Goal: Complete application form

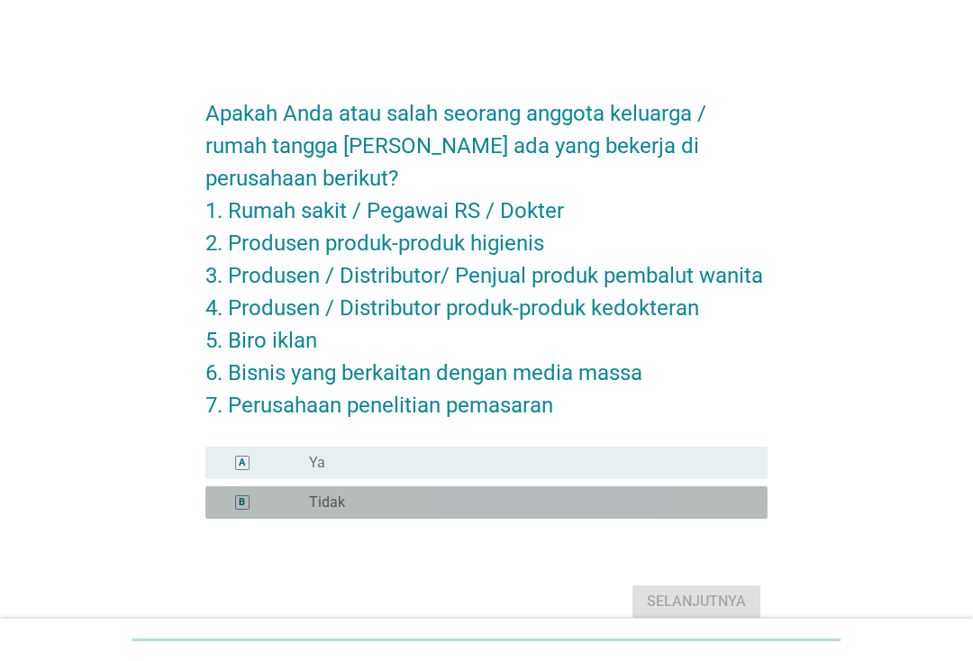
click at [439, 503] on div "radio_button_unchecked Tidak" at bounding box center [524, 503] width 430 height 18
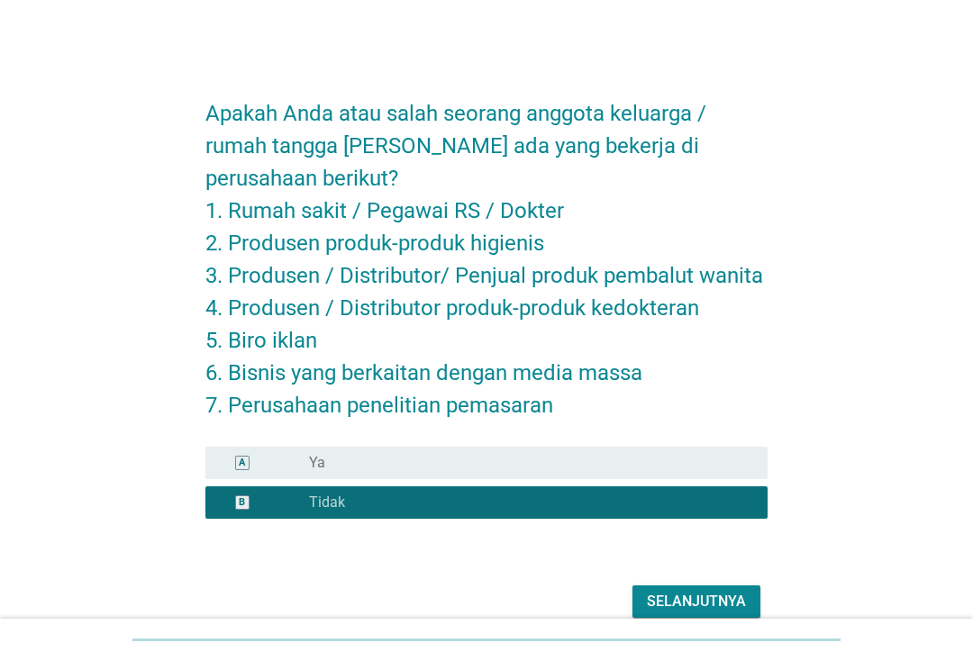
click at [696, 607] on div "Selanjutnya" at bounding box center [696, 602] width 99 height 22
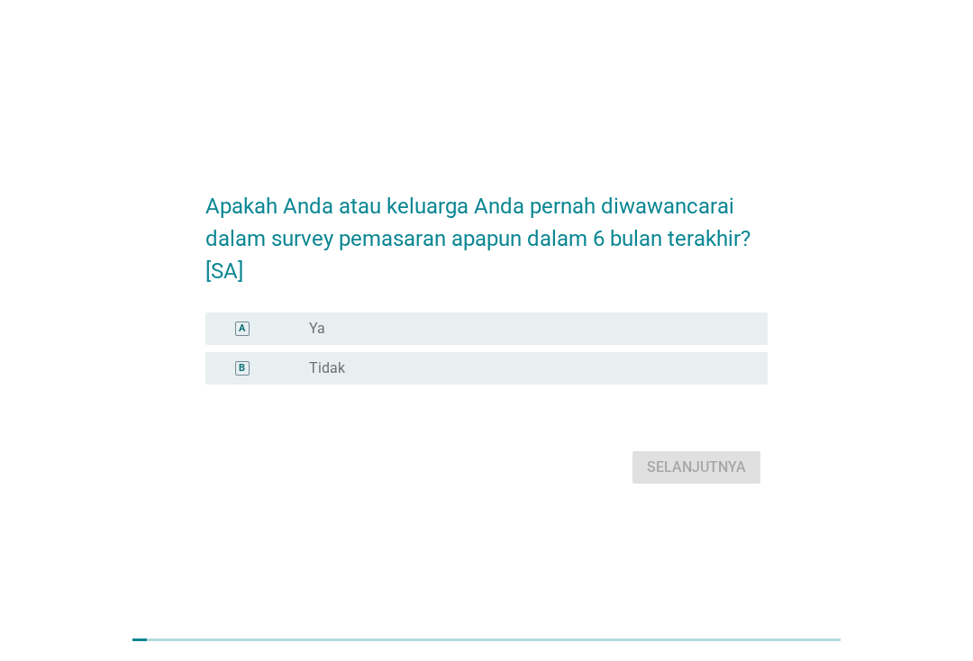
click at [640, 366] on div "radio_button_unchecked Tidak" at bounding box center [524, 368] width 430 height 18
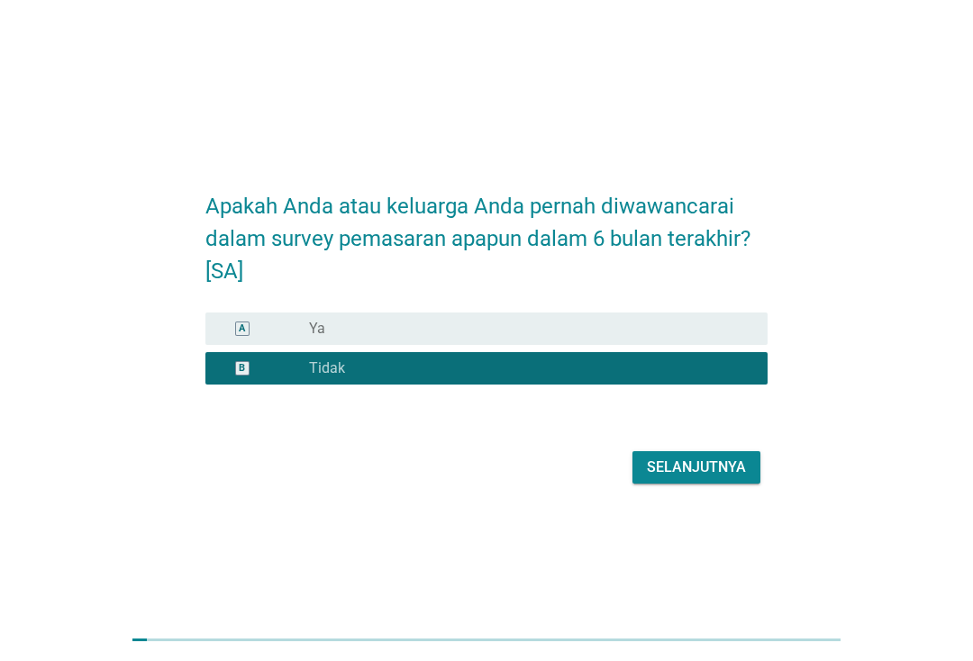
click at [715, 466] on div "Selanjutnya" at bounding box center [696, 468] width 99 height 22
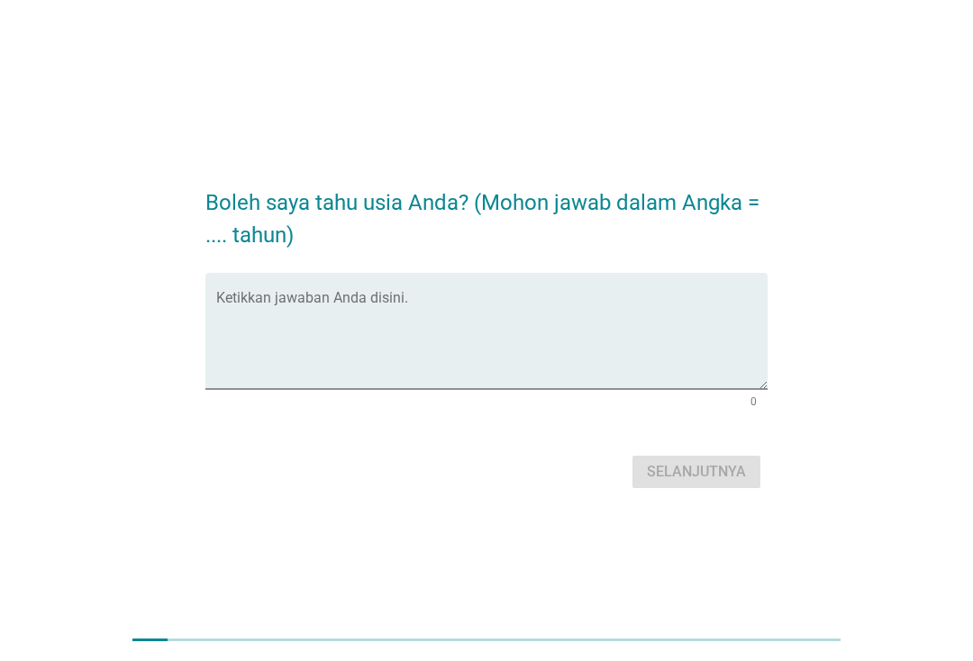
click at [607, 367] on textarea "Ketikkan jawaban Anda disini." at bounding box center [491, 341] width 551 height 95
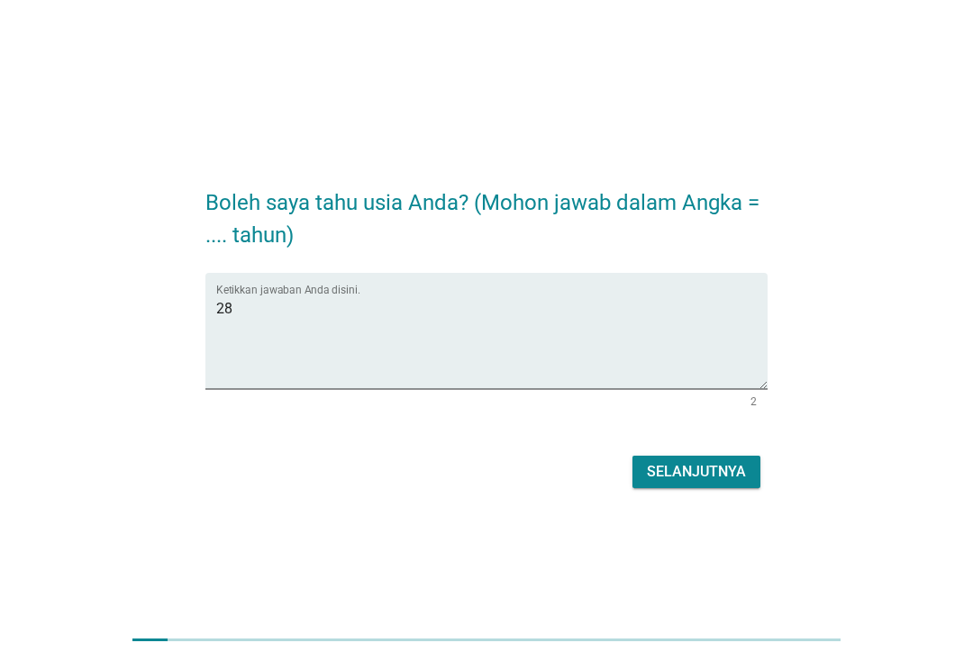
type textarea "28"
click at [711, 470] on div "Selanjutnya" at bounding box center [696, 472] width 99 height 22
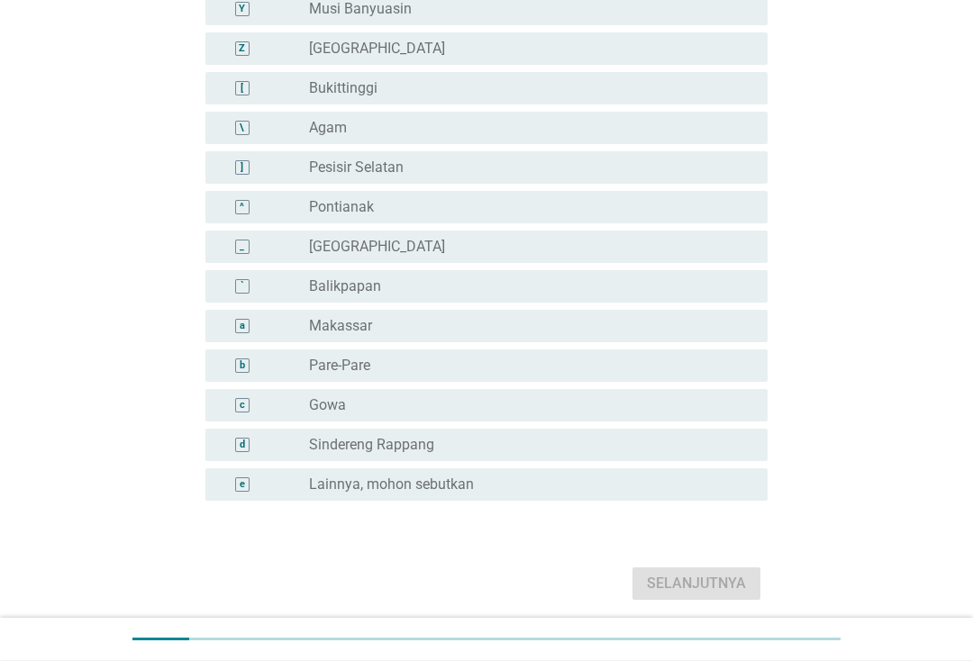
scroll to position [1113, 0]
click at [536, 483] on div "radio_button_unchecked Lainnya, mohon sebutkan" at bounding box center [524, 485] width 430 height 18
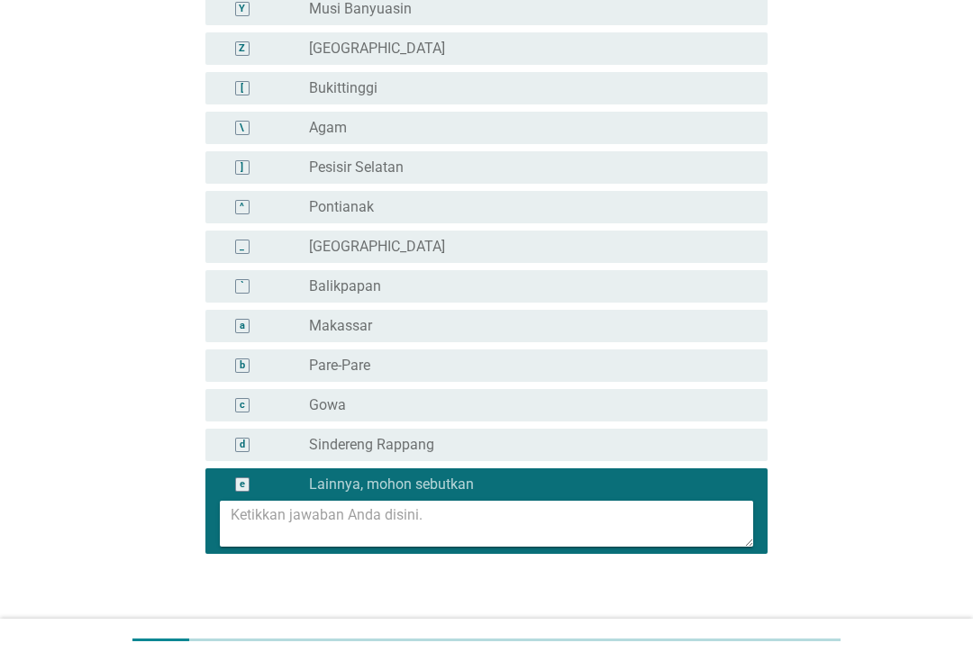
click at [499, 516] on textarea at bounding box center [492, 524] width 522 height 46
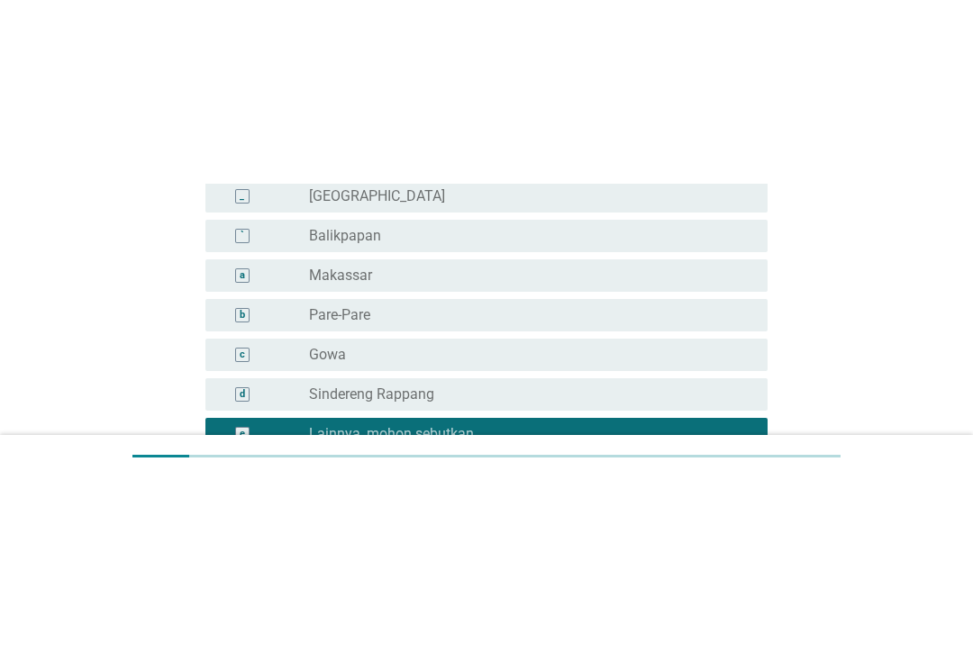
scroll to position [1175, 0]
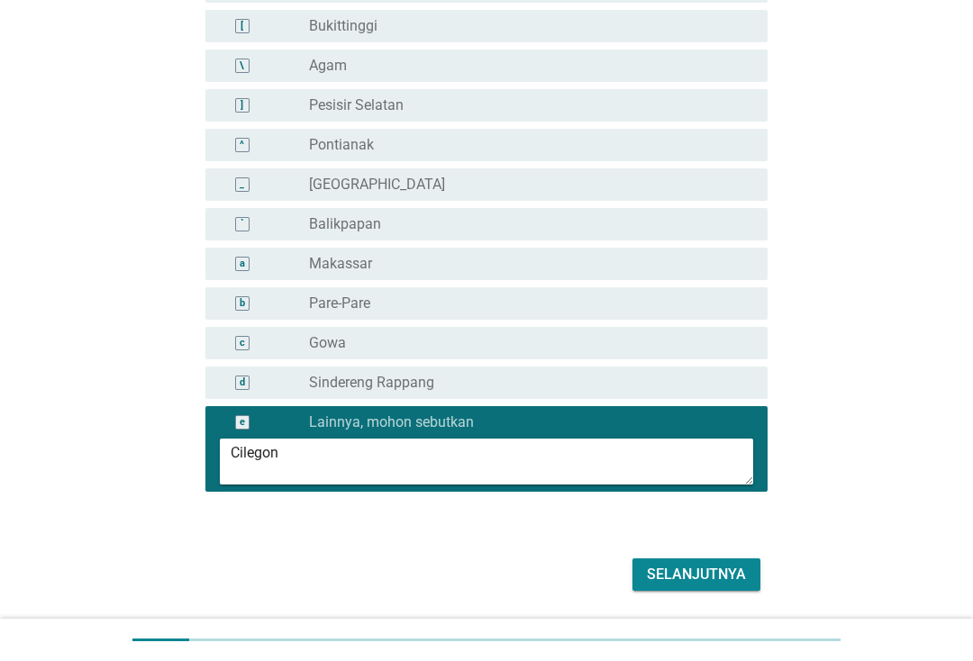
type textarea "Cilegon"
click at [726, 575] on div "Selanjutnya" at bounding box center [696, 575] width 99 height 22
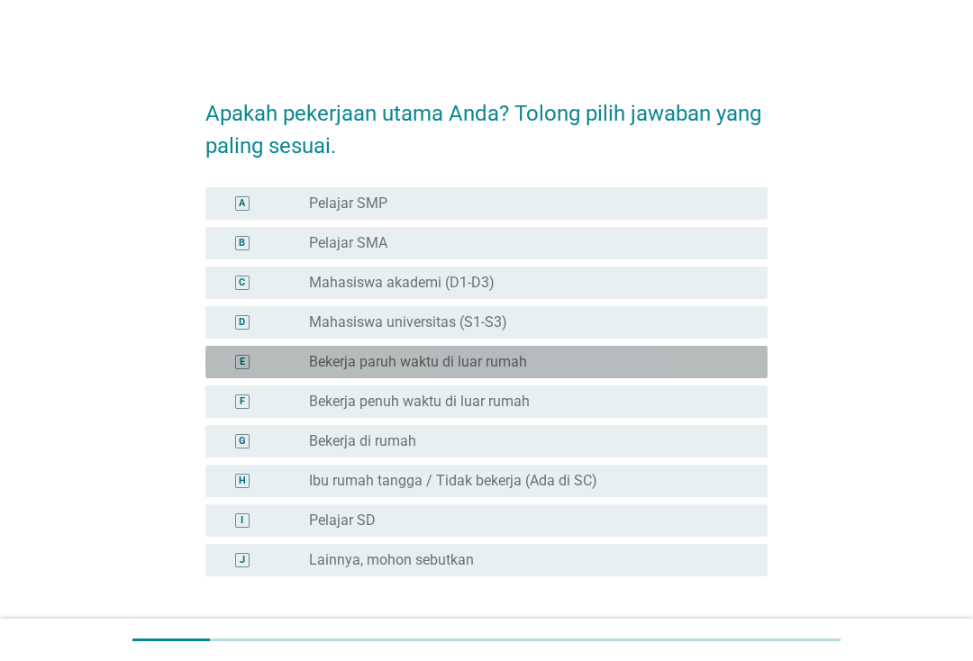
click at [593, 358] on div "radio_button_unchecked Bekerja paruh waktu di luar rumah" at bounding box center [524, 362] width 430 height 18
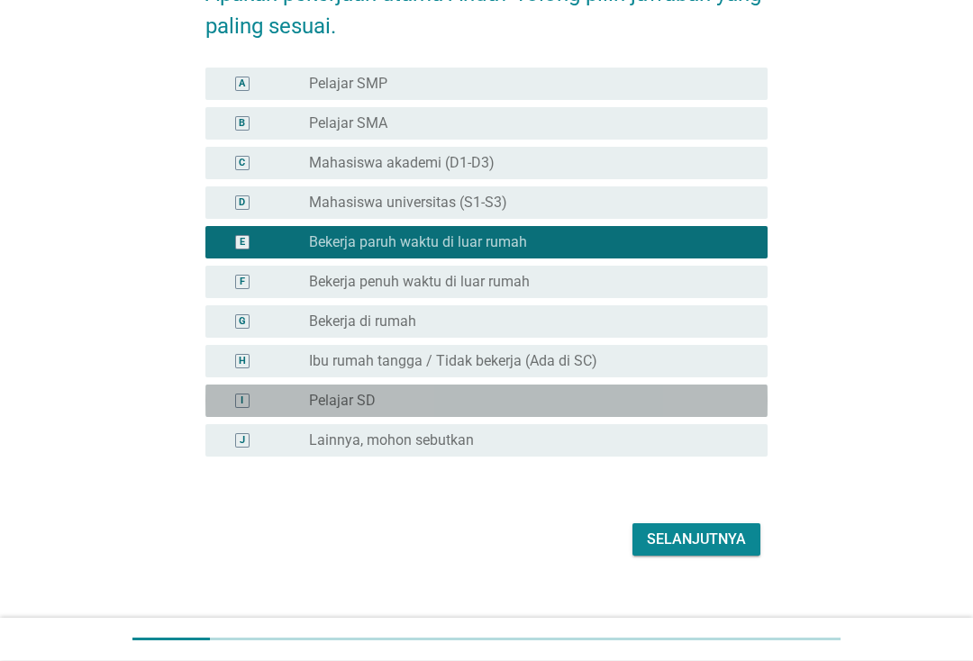
scroll to position [140, 0]
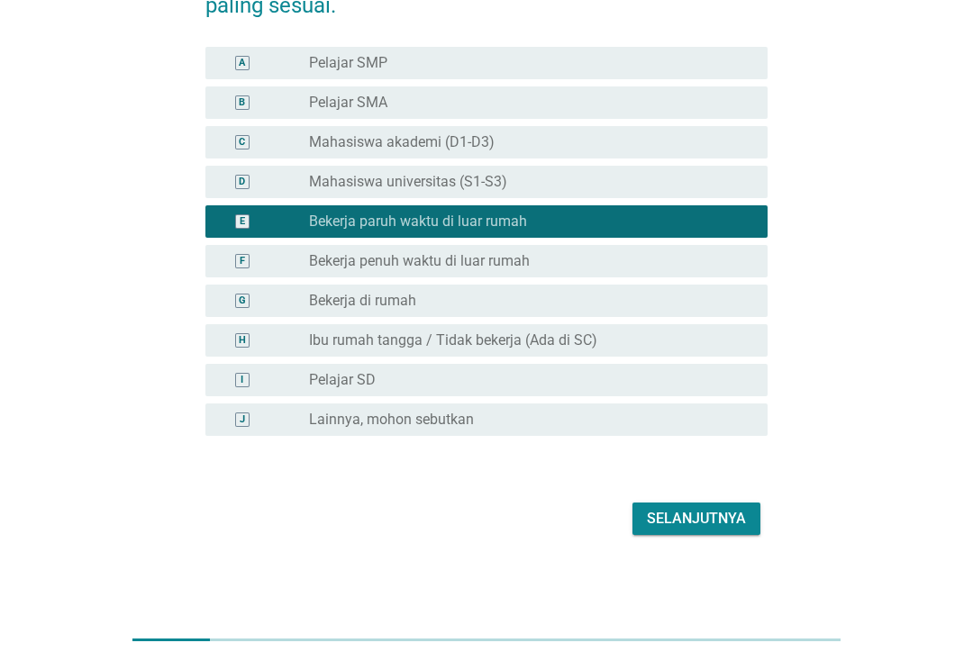
click at [713, 517] on div "Selanjutnya" at bounding box center [696, 519] width 99 height 22
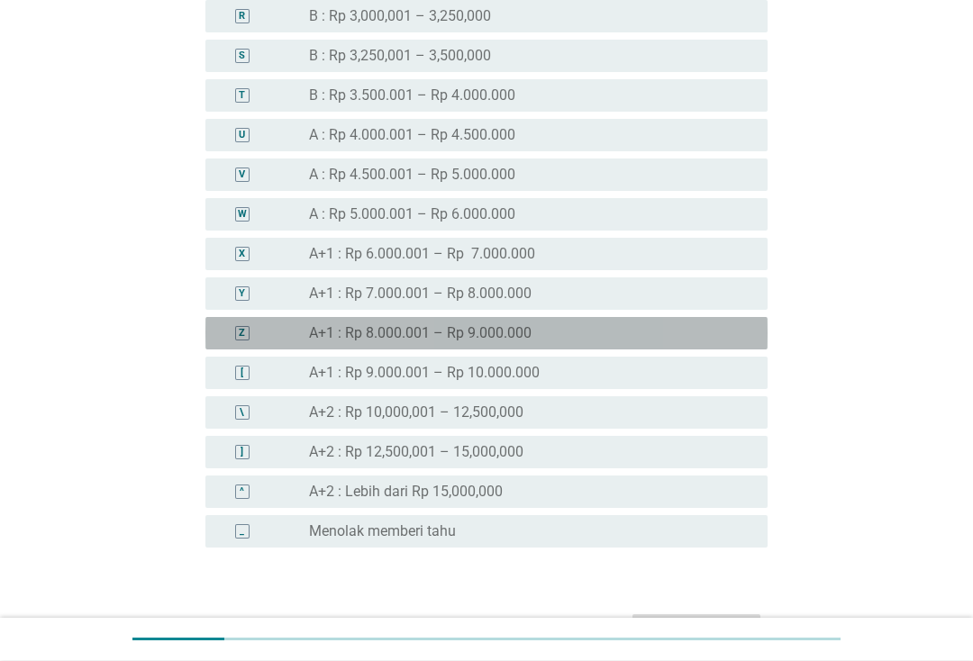
scroll to position [1509, 0]
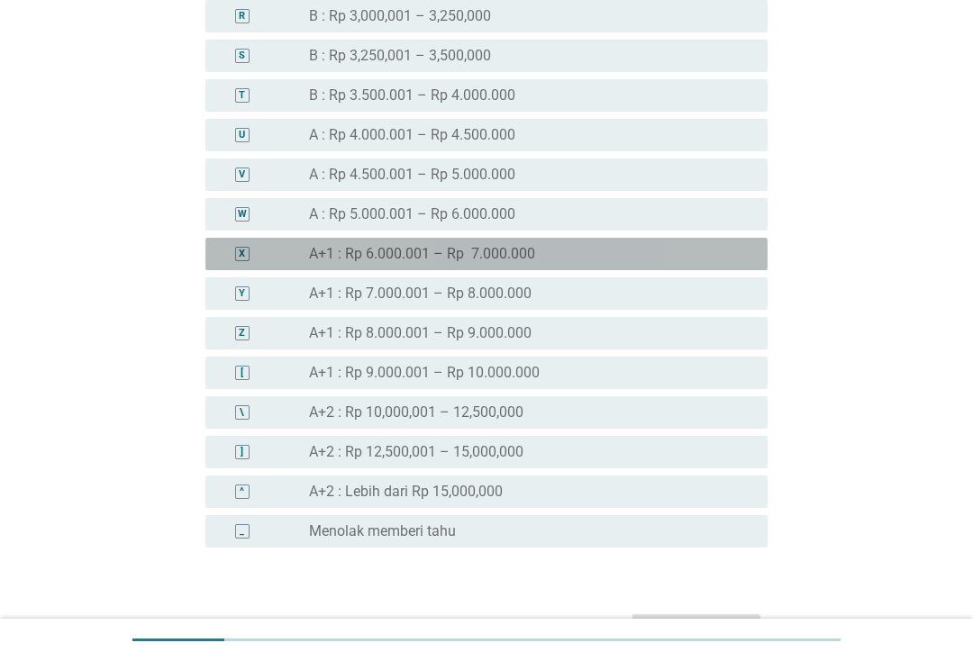
click at [627, 245] on div "radio_button_unchecked A+1 : Rp 6.000.001 – Rp 7.000.000" at bounding box center [524, 254] width 430 height 18
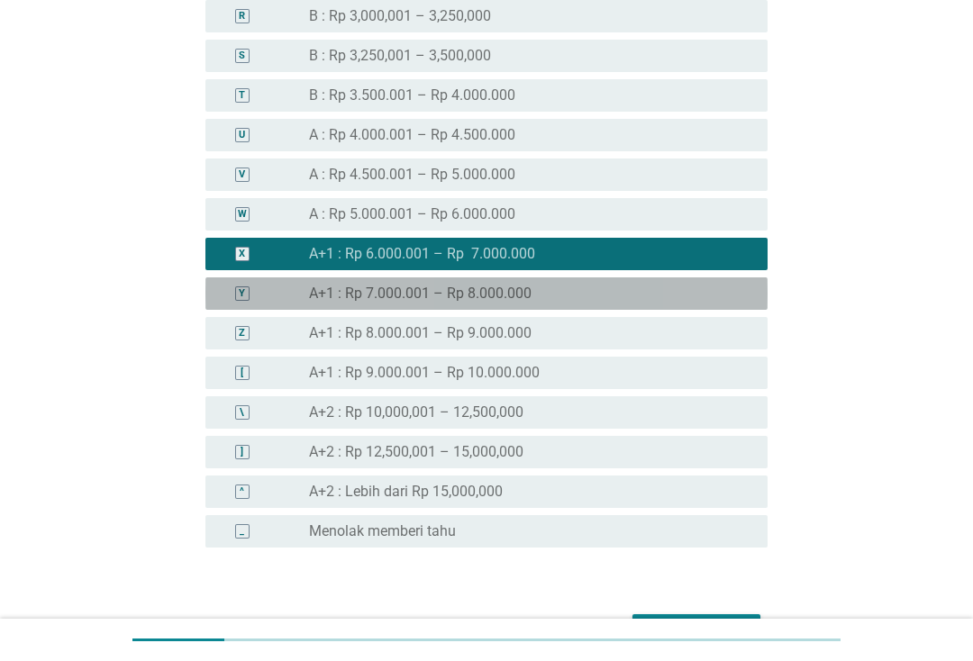
click at [587, 293] on div "radio_button_unchecked A+1 : Rp 7.000.001 – Rp 8.000.000" at bounding box center [524, 294] width 430 height 18
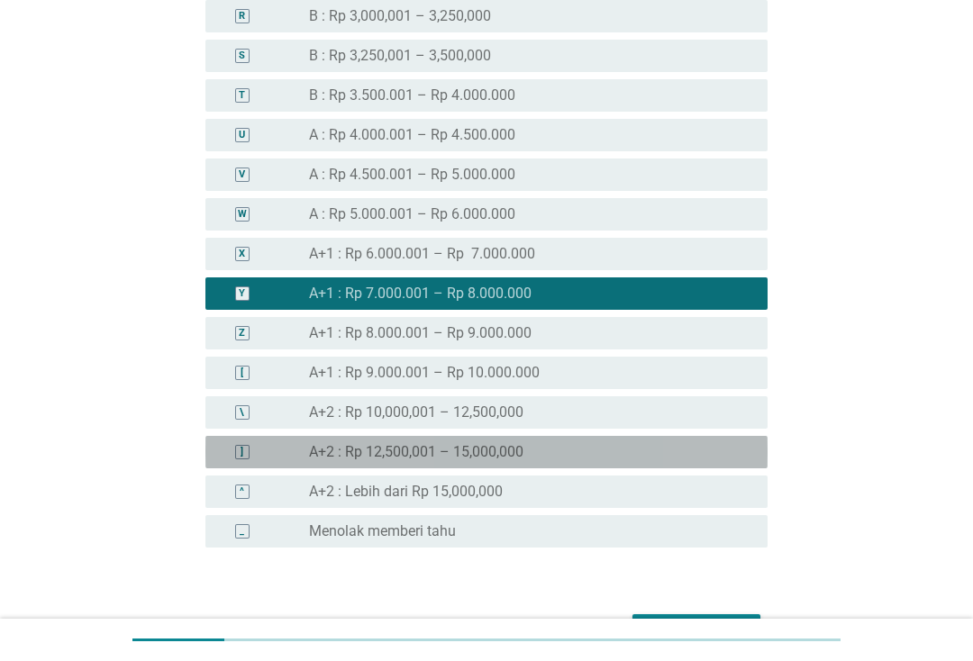
scroll to position [1621, 0]
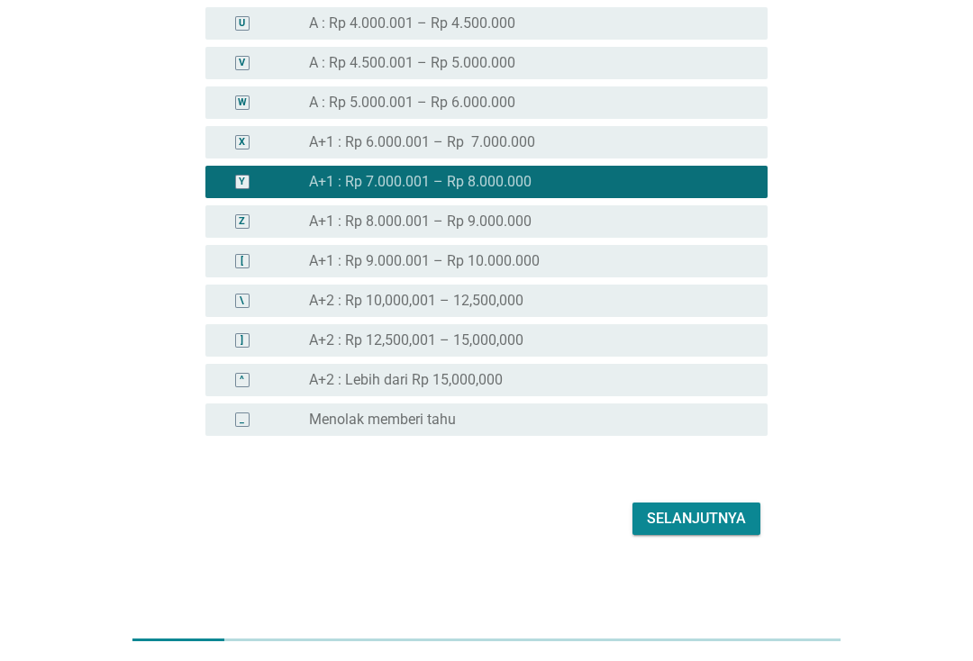
click at [738, 512] on div "Selanjutnya" at bounding box center [696, 519] width 99 height 22
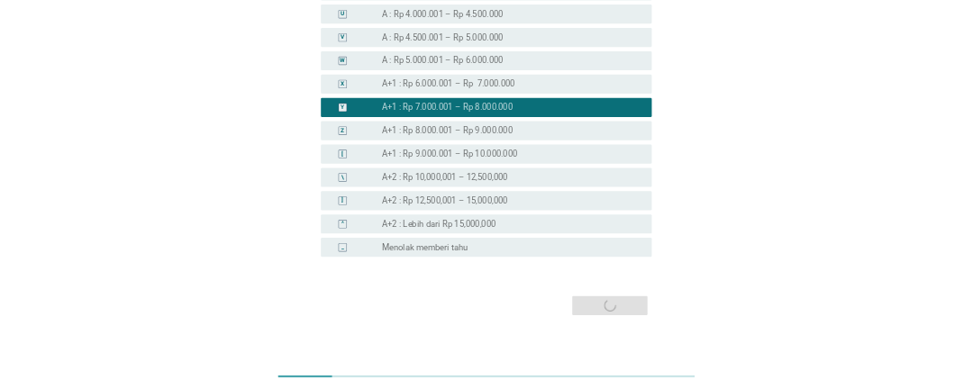
scroll to position [0, 0]
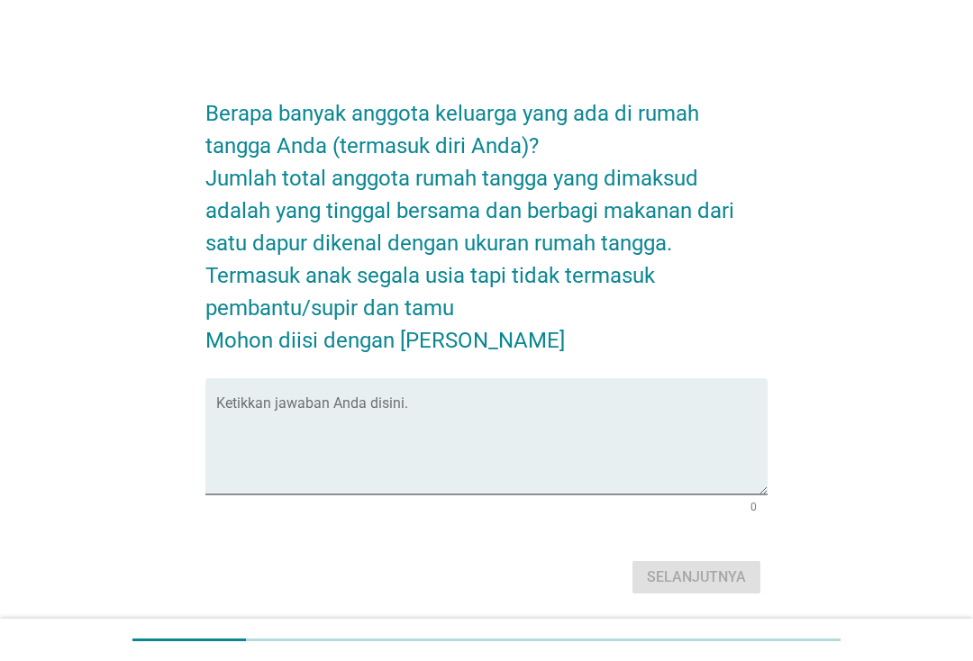
click at [503, 465] on textarea "Ketikkan jawaban Anda disini." at bounding box center [491, 447] width 551 height 95
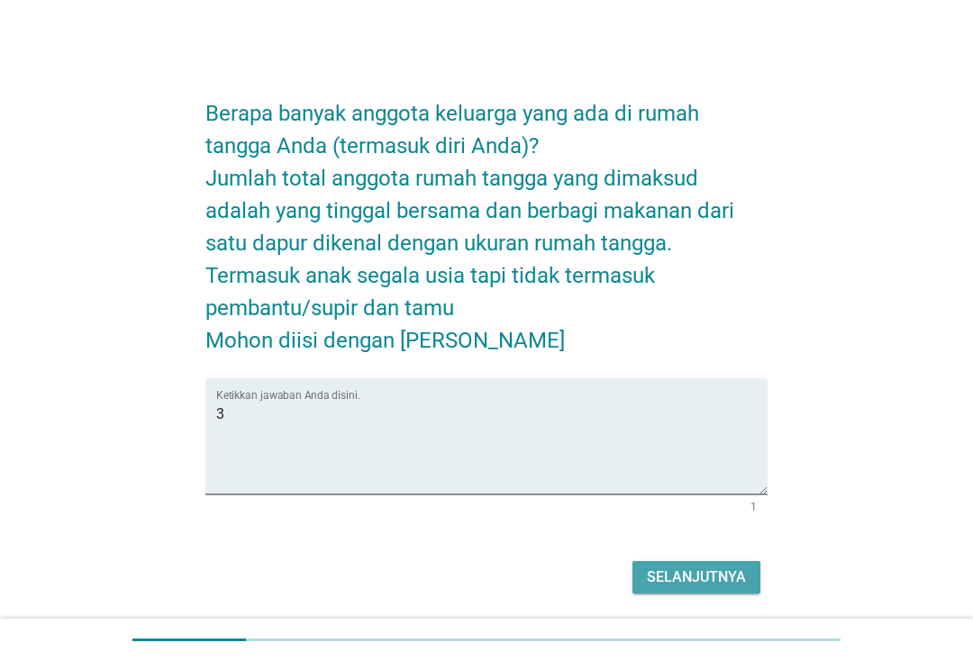
type textarea "3"
click at [718, 568] on div "Selanjutnya" at bounding box center [696, 577] width 99 height 22
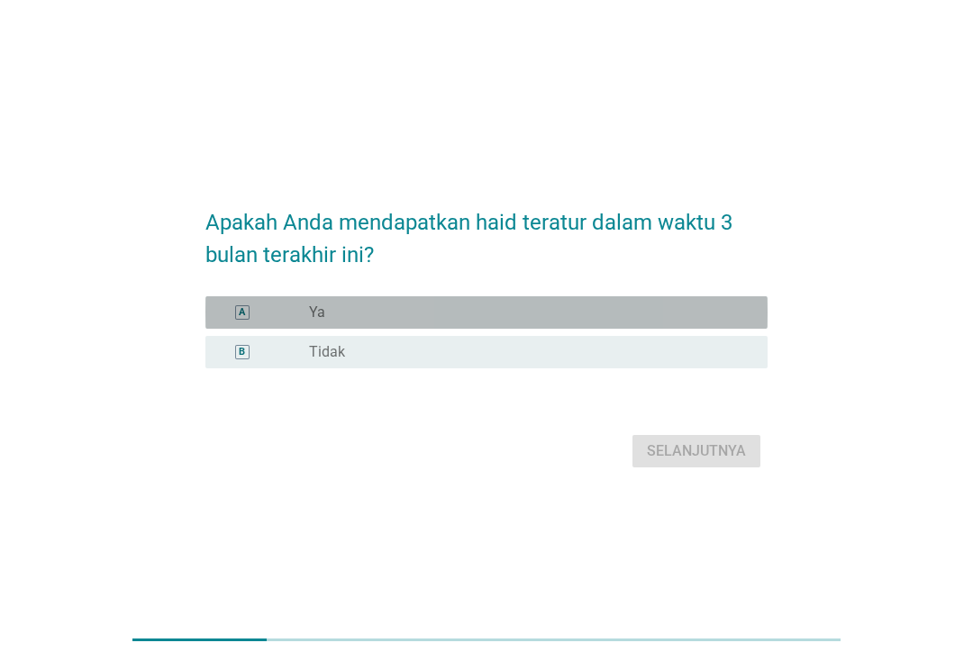
click at [696, 314] on div "radio_button_unchecked Ya" at bounding box center [524, 312] width 430 height 18
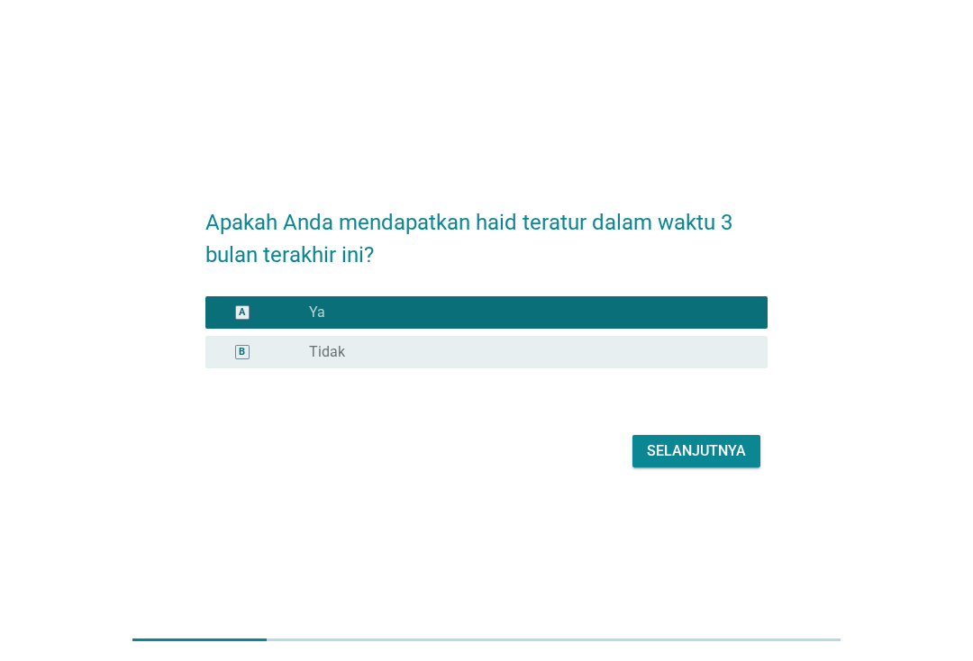
click at [729, 444] on div "Selanjutnya" at bounding box center [696, 451] width 99 height 22
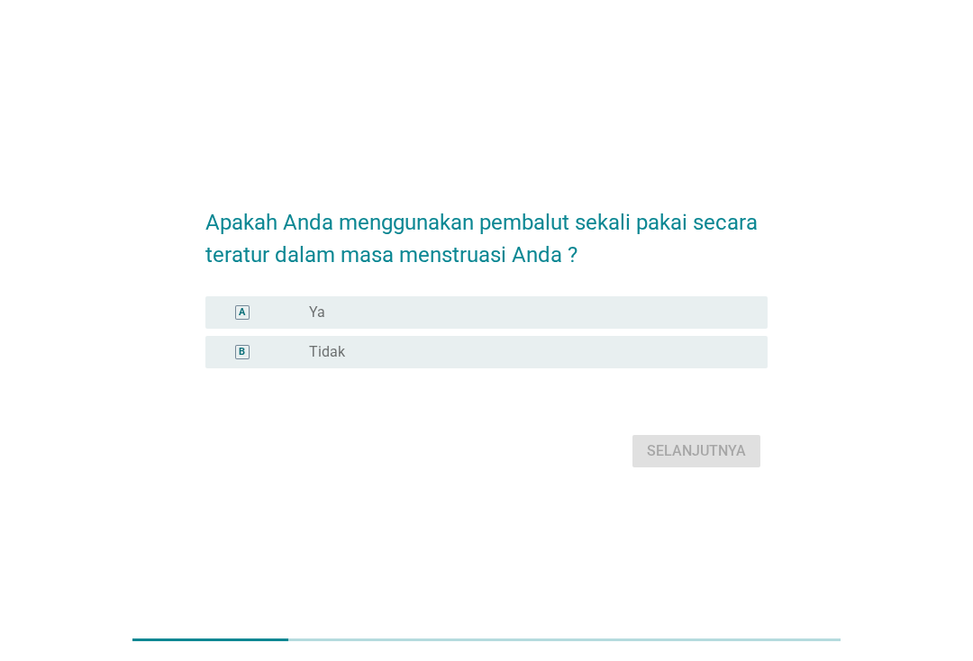
click at [555, 355] on div "radio_button_unchecked Tidak" at bounding box center [524, 352] width 430 height 18
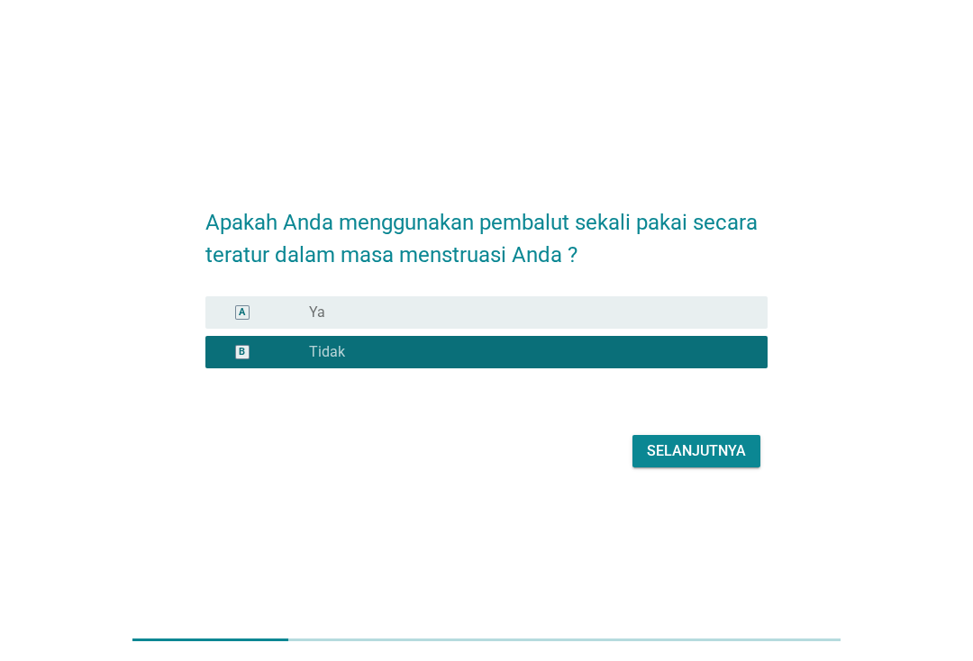
click at [704, 446] on div "Selanjutnya" at bounding box center [696, 451] width 99 height 22
